Goal: Transaction & Acquisition: Purchase product/service

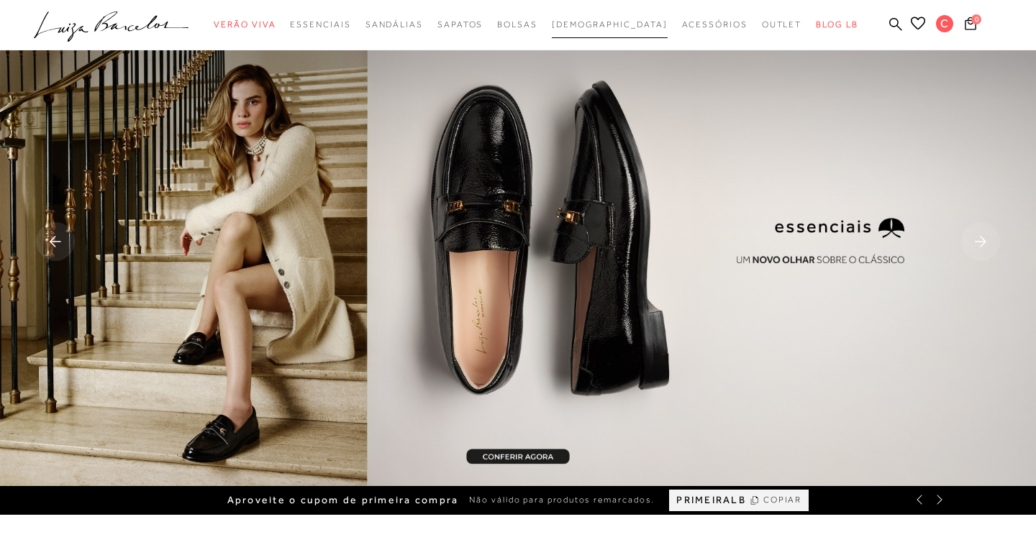
click at [607, 28] on span "[DEMOGRAPHIC_DATA]" at bounding box center [610, 24] width 116 height 10
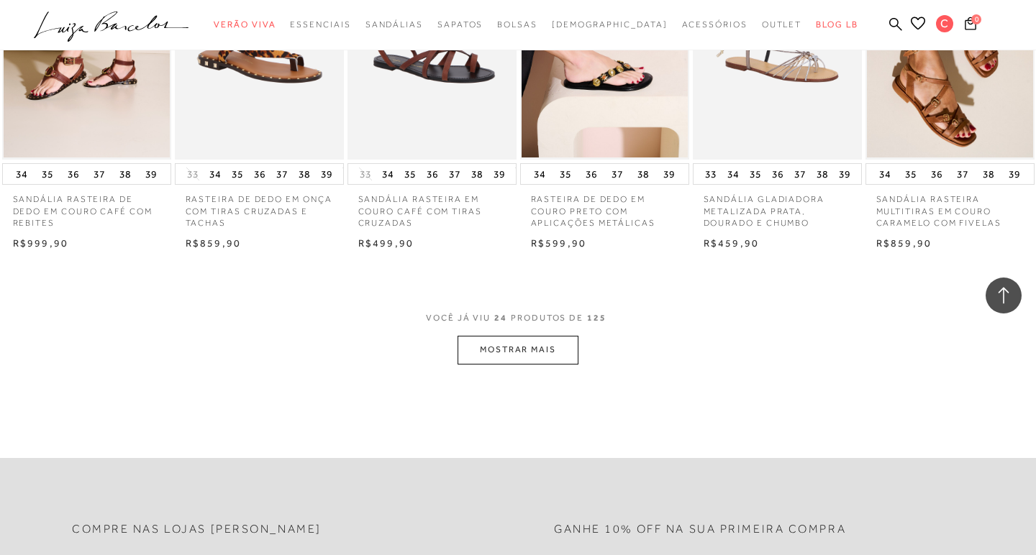
scroll to position [1308, 0]
click at [553, 346] on button "MOSTRAR MAIS" at bounding box center [517, 350] width 121 height 28
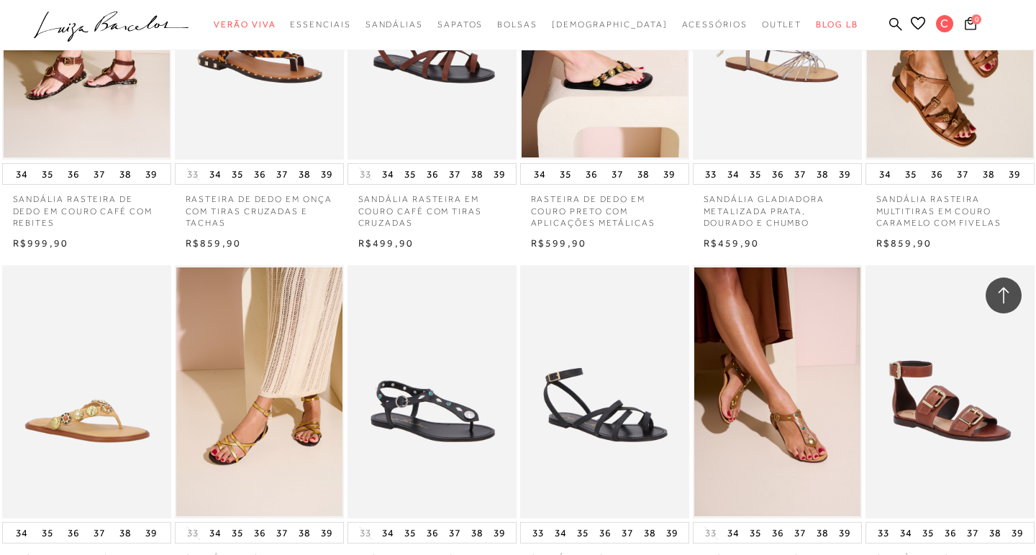
scroll to position [1570, 0]
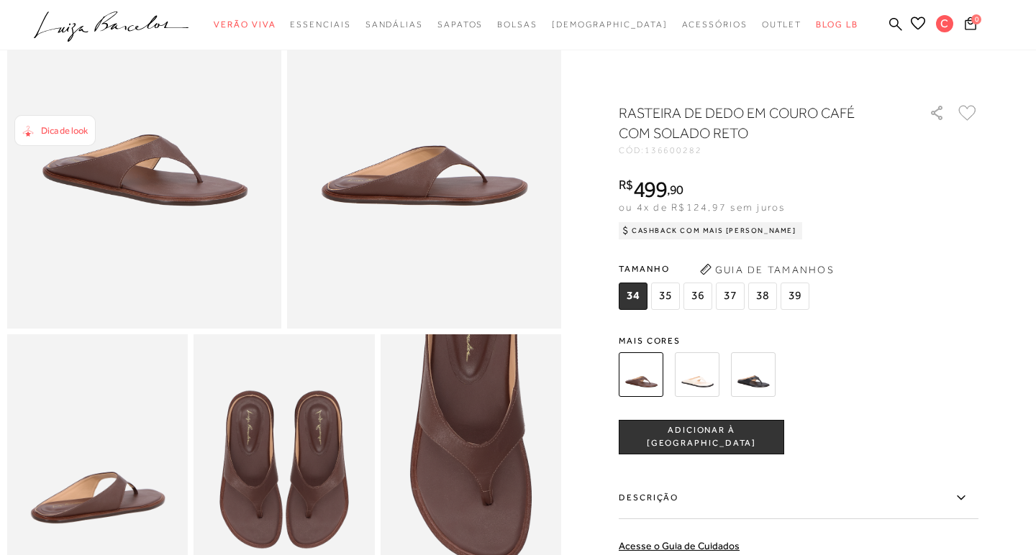
scroll to position [188, 0]
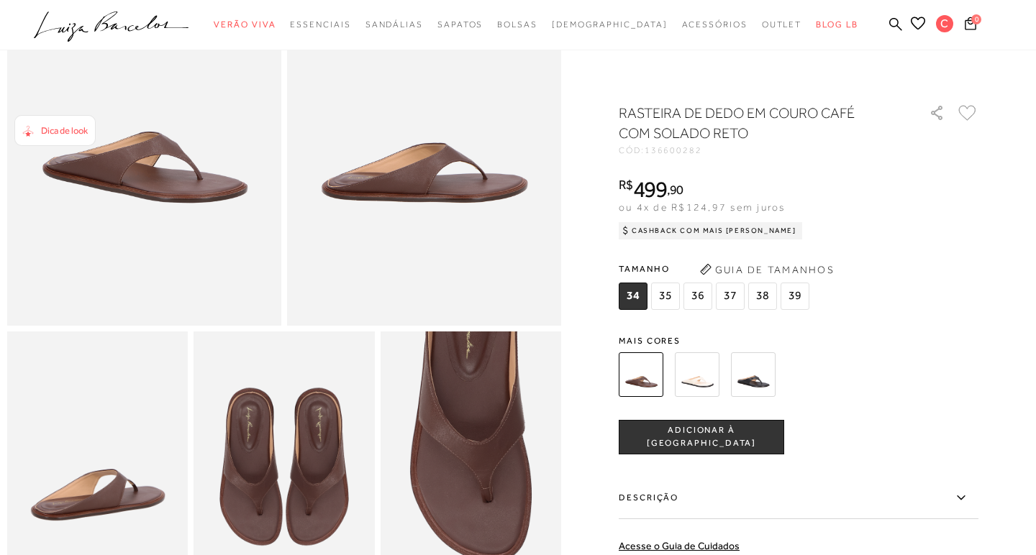
click at [665, 308] on span "35" at bounding box center [665, 296] width 29 height 27
click at [721, 445] on button "ADICIONAR À [GEOGRAPHIC_DATA]" at bounding box center [701, 437] width 165 height 35
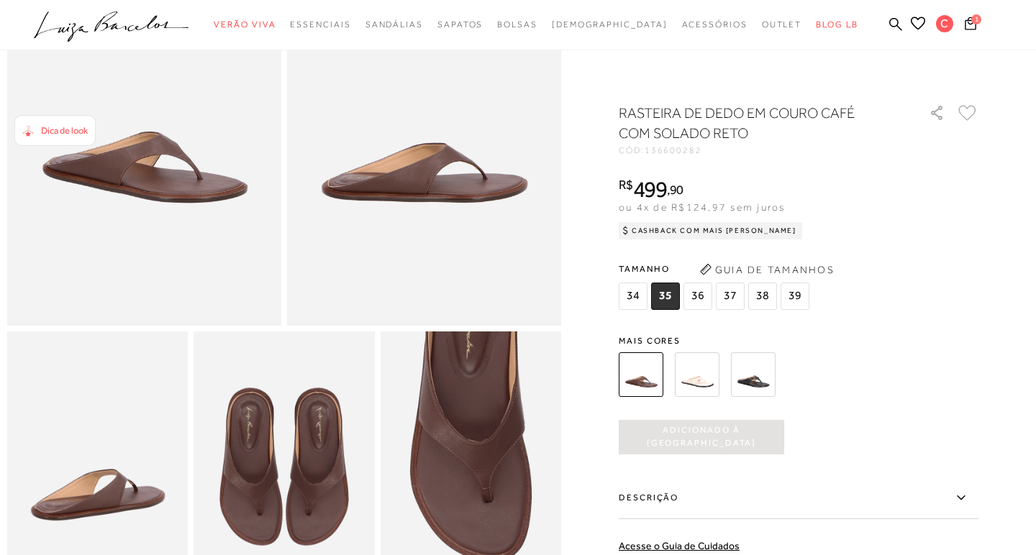
scroll to position [0, 0]
click at [976, 27] on button "1" at bounding box center [970, 25] width 20 height 19
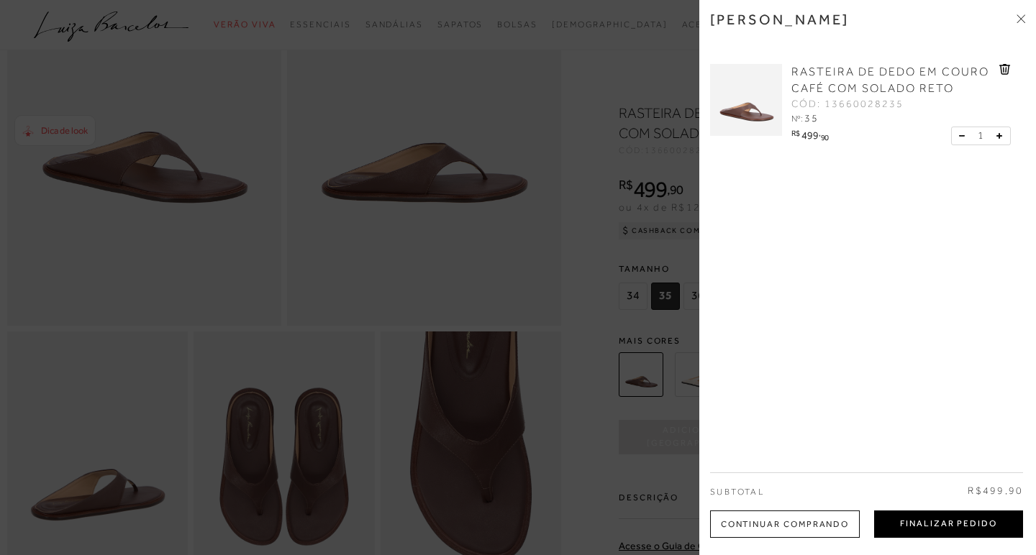
click at [928, 514] on button "Finalizar Pedido" at bounding box center [948, 524] width 149 height 27
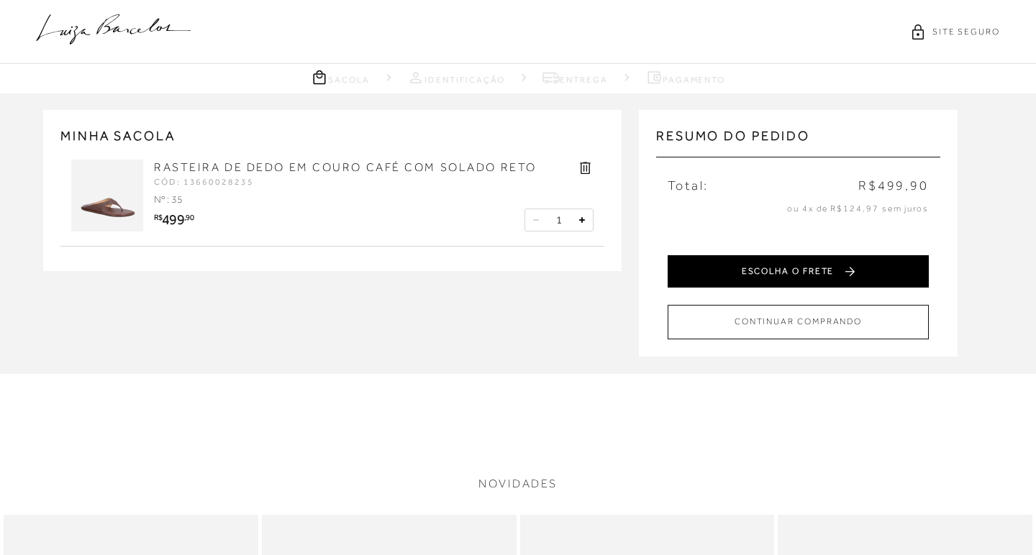
click at [793, 274] on button "ESCOLHA O FRETE" at bounding box center [797, 271] width 261 height 32
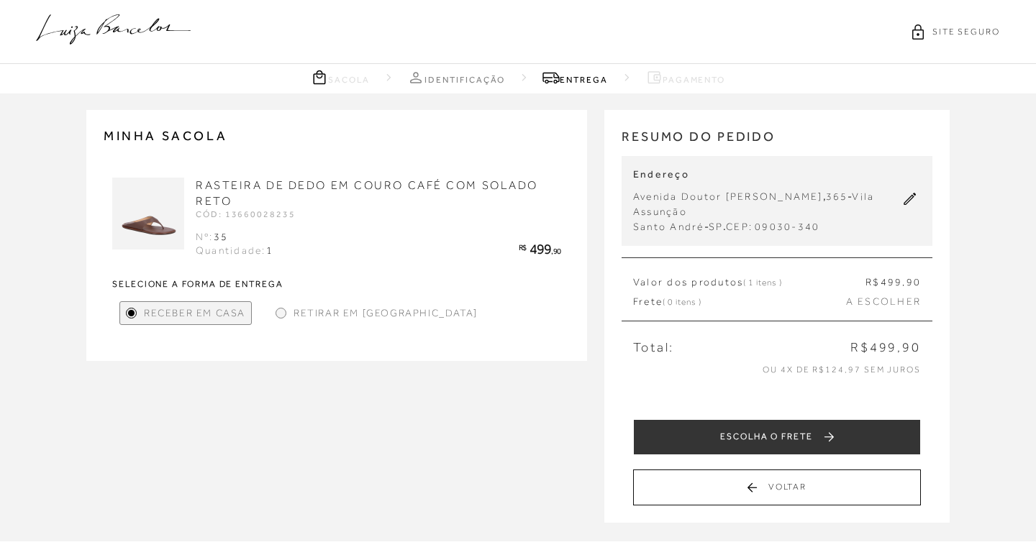
scroll to position [134, 0]
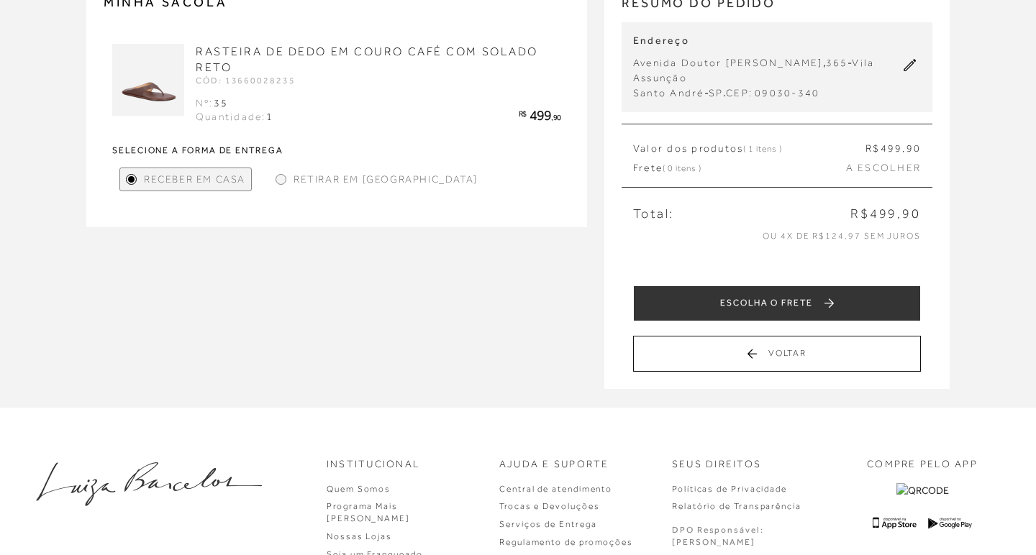
click at [363, 173] on span "Retirar em [GEOGRAPHIC_DATA]" at bounding box center [385, 179] width 184 height 15
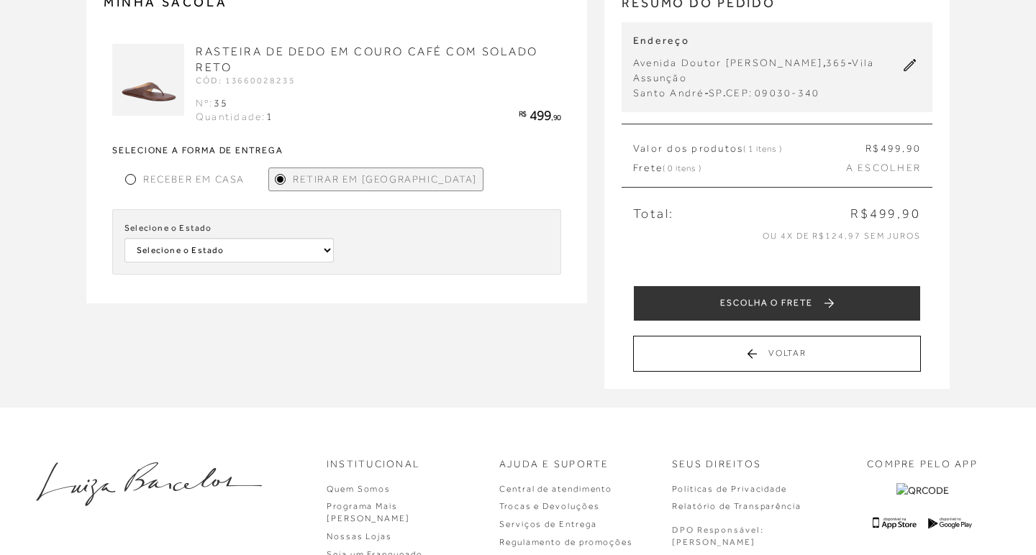
click at [287, 254] on div "Selecione o Estado Selecione o Estado [GEOGRAPHIC_DATA] [GEOGRAPHIC_DATA] [GEOG…" at bounding box center [336, 241] width 449 height 65
click at [311, 242] on select "Selecione o Estado [GEOGRAPHIC_DATA] [GEOGRAPHIC_DATA] [GEOGRAPHIC_DATA] [GEOGR…" at bounding box center [228, 250] width 209 height 24
select select
click at [205, 174] on span "Receber em Casa" at bounding box center [193, 179] width 101 height 15
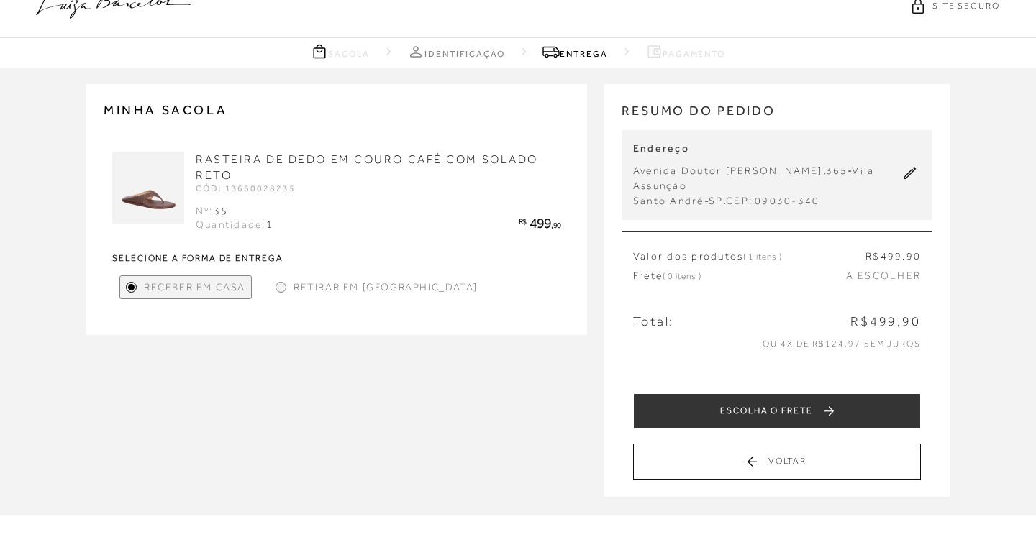
scroll to position [0, 0]
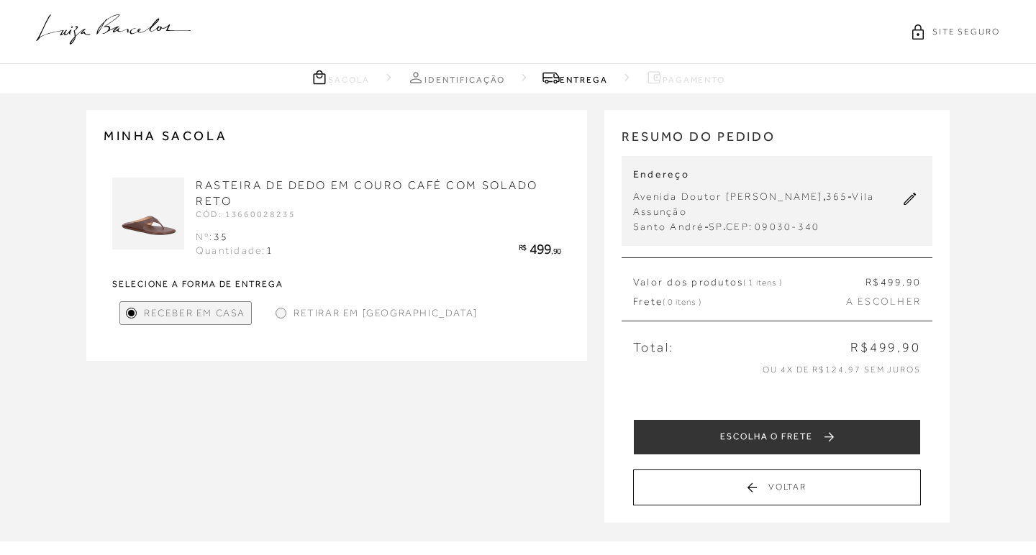
click at [911, 199] on icon at bounding box center [909, 199] width 13 height 13
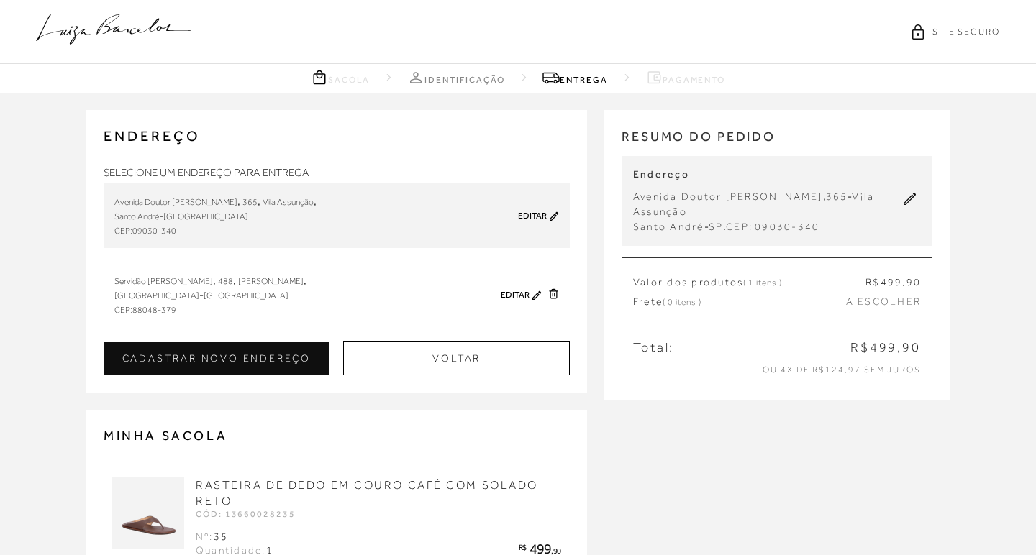
click at [242, 316] on div "Servidão [PERSON_NAME] , 488 , Rio Tavares , [GEOGRAPHIC_DATA] - [GEOGRAPHIC_DA…" at bounding box center [303, 294] width 378 height 43
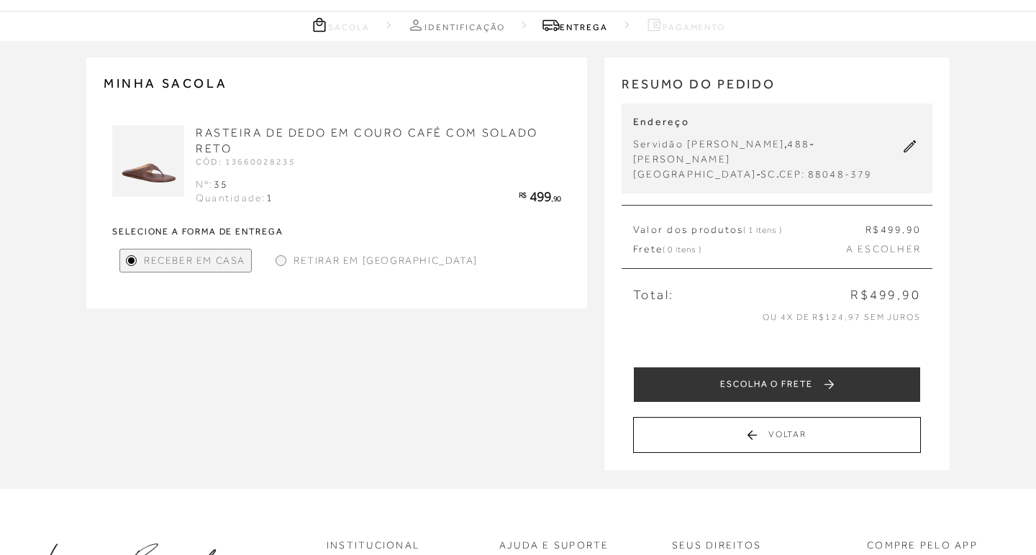
scroll to position [53, 0]
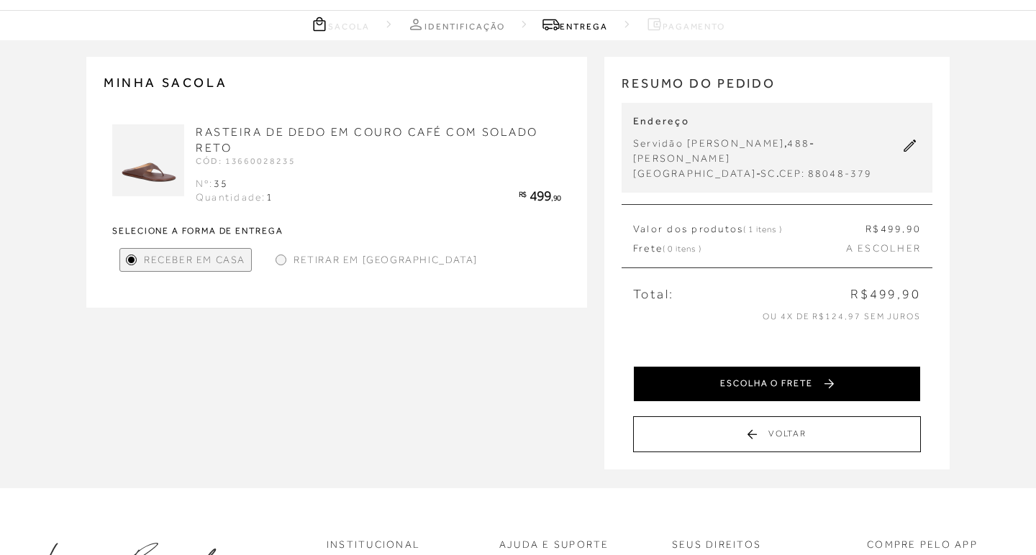
click at [706, 377] on button "ESCOLHA O FRETE" at bounding box center [777, 384] width 288 height 36
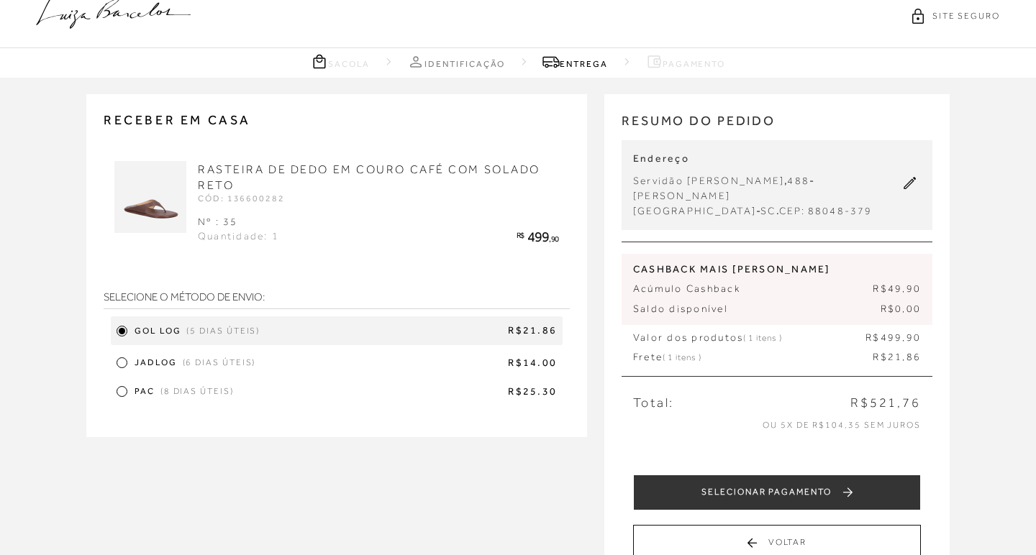
scroll to position [27, 0]
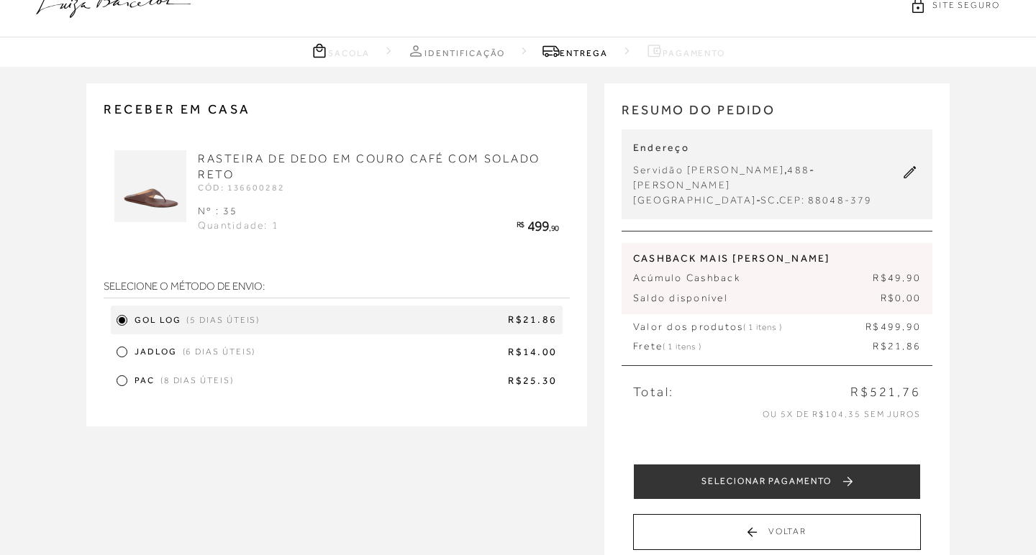
click at [160, 186] on img at bounding box center [150, 186] width 72 height 72
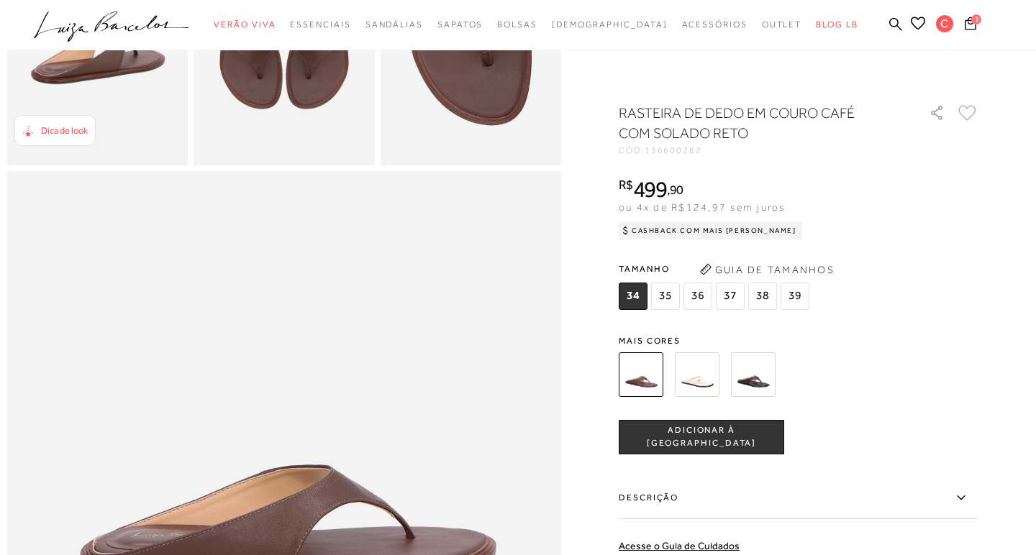
scroll to position [622, 0]
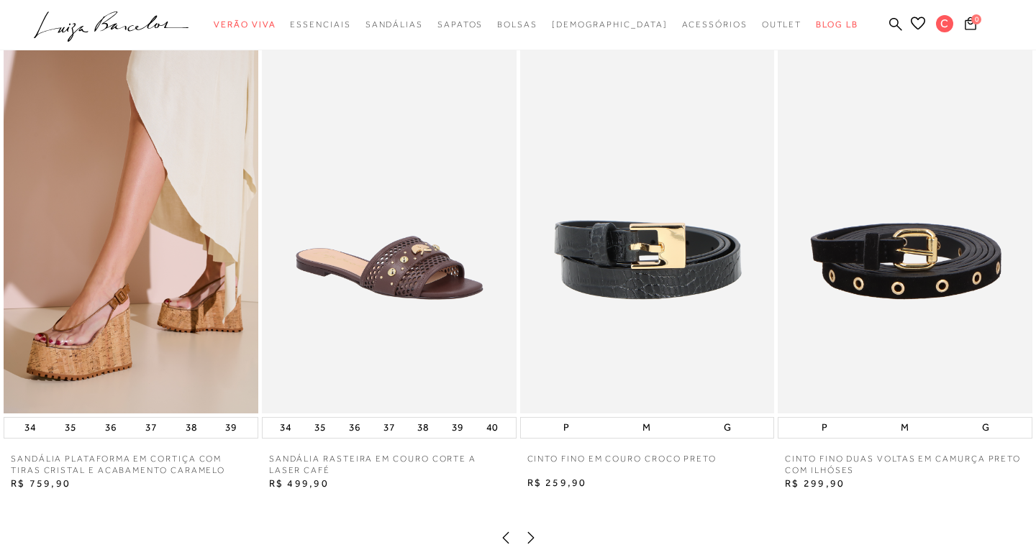
scroll to position [1762, 0]
